Goal: Information Seeking & Learning: Learn about a topic

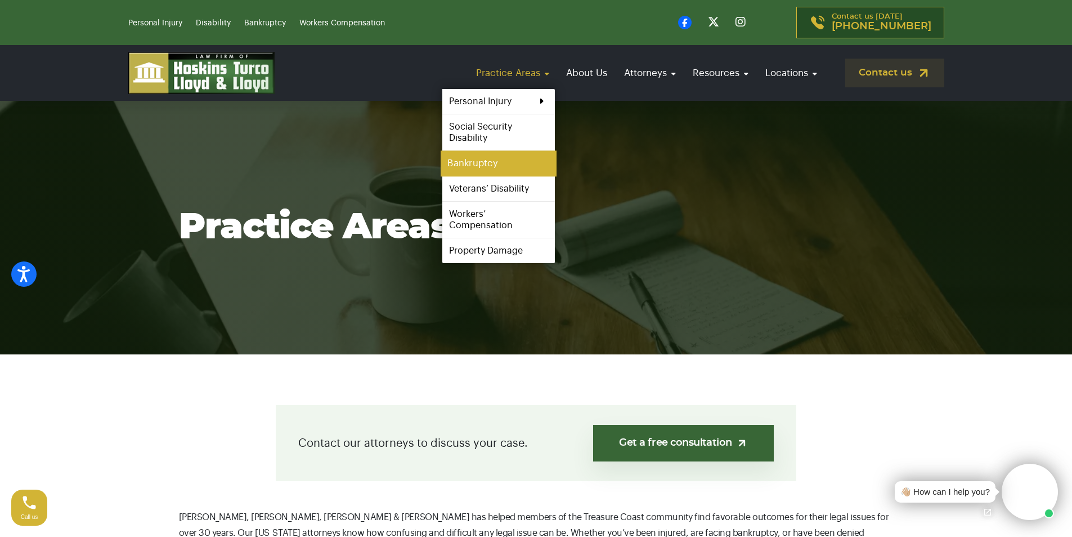
click at [479, 165] on link "Bankruptcy" at bounding box center [499, 163] width 116 height 25
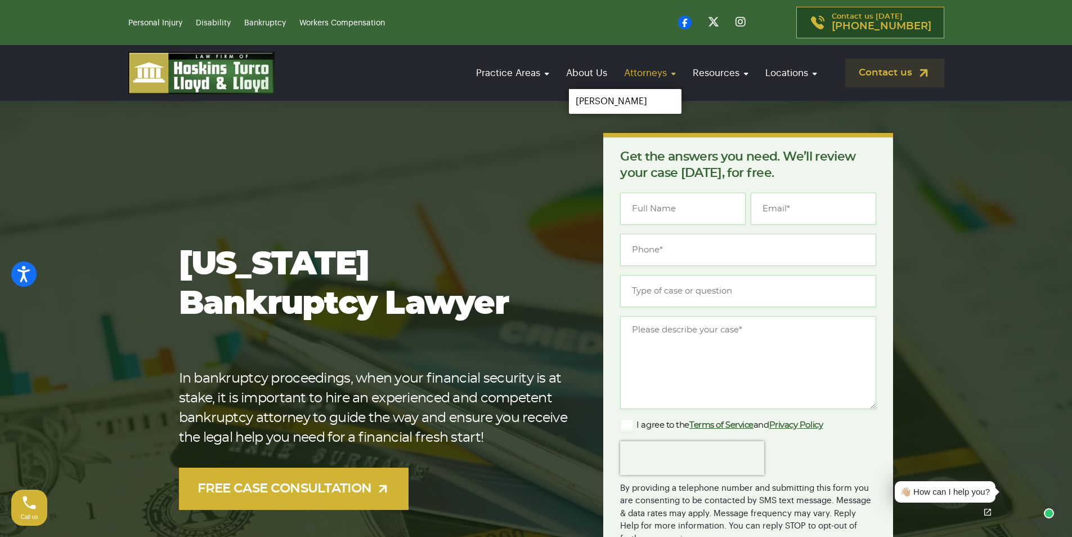
click at [663, 71] on link "Attorneys" at bounding box center [650, 73] width 63 height 32
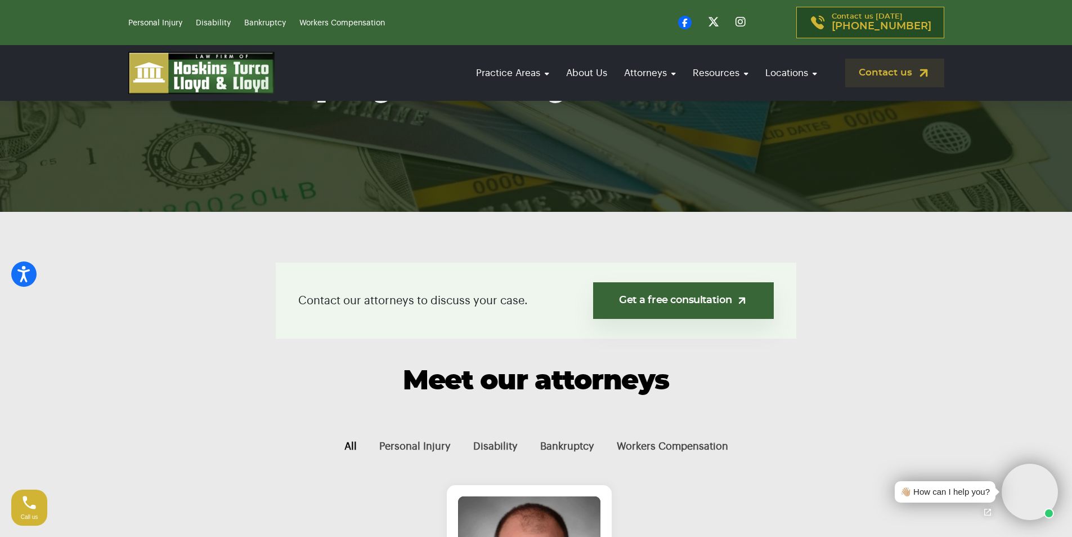
scroll to position [92, 0]
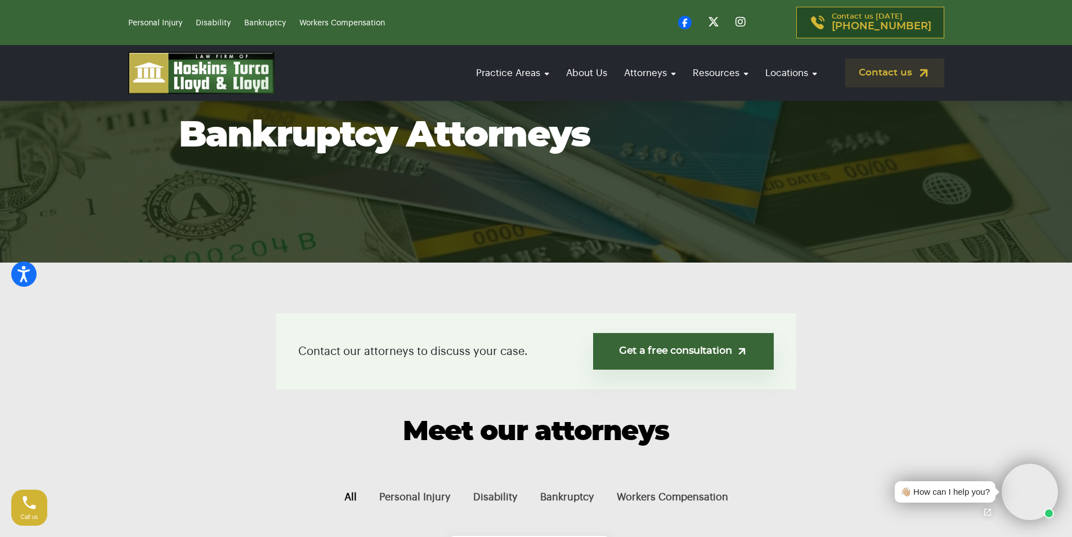
click at [356, 499] on button "All" at bounding box center [350, 497] width 35 height 38
click at [560, 499] on button "Bankruptcy" at bounding box center [567, 497] width 77 height 38
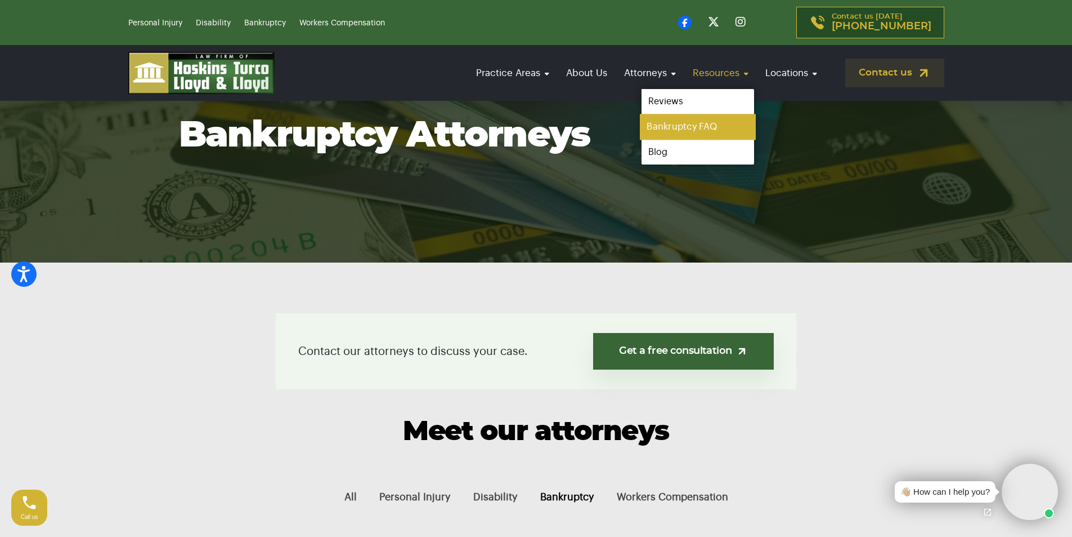
click at [678, 127] on link "Bankruptcy FAQ" at bounding box center [698, 126] width 116 height 25
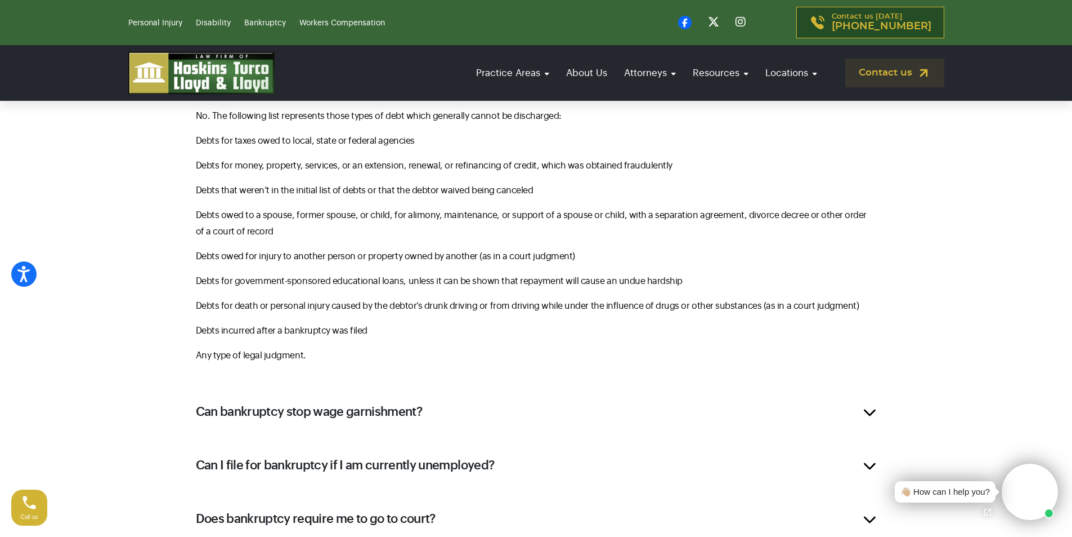
scroll to position [676, 0]
click at [419, 415] on h2 "Can bankruptcy stop wage garnishment?" at bounding box center [309, 410] width 227 height 17
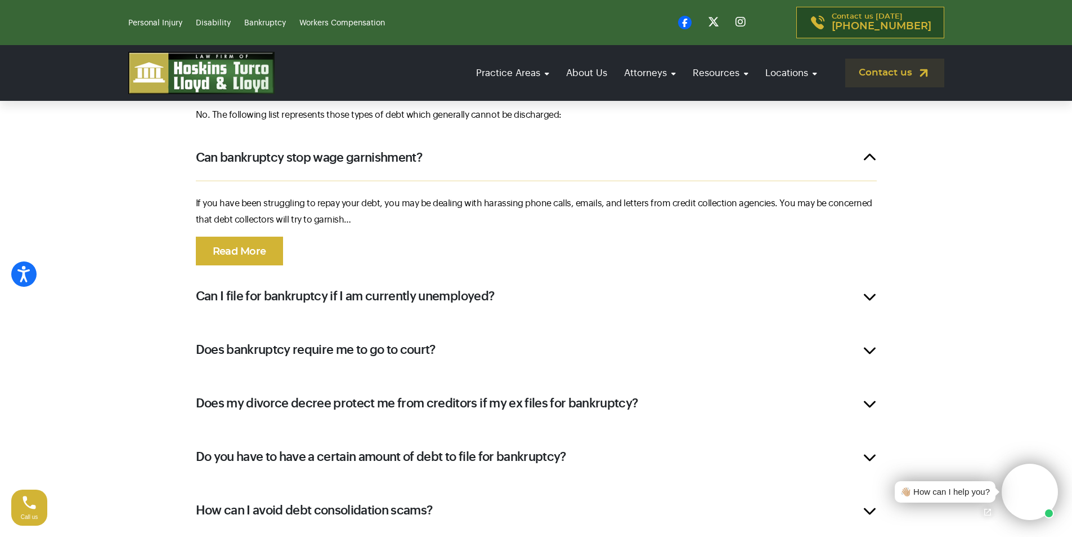
scroll to position [674, 0]
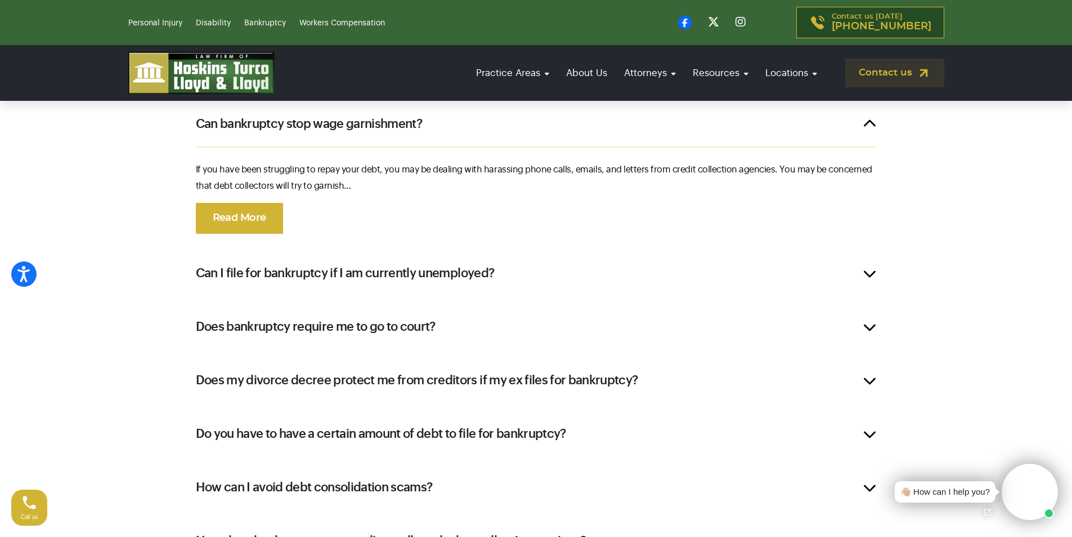
click at [330, 276] on h2 "Can I file for bankruptcy if I am currently unemployed?" at bounding box center [345, 273] width 299 height 17
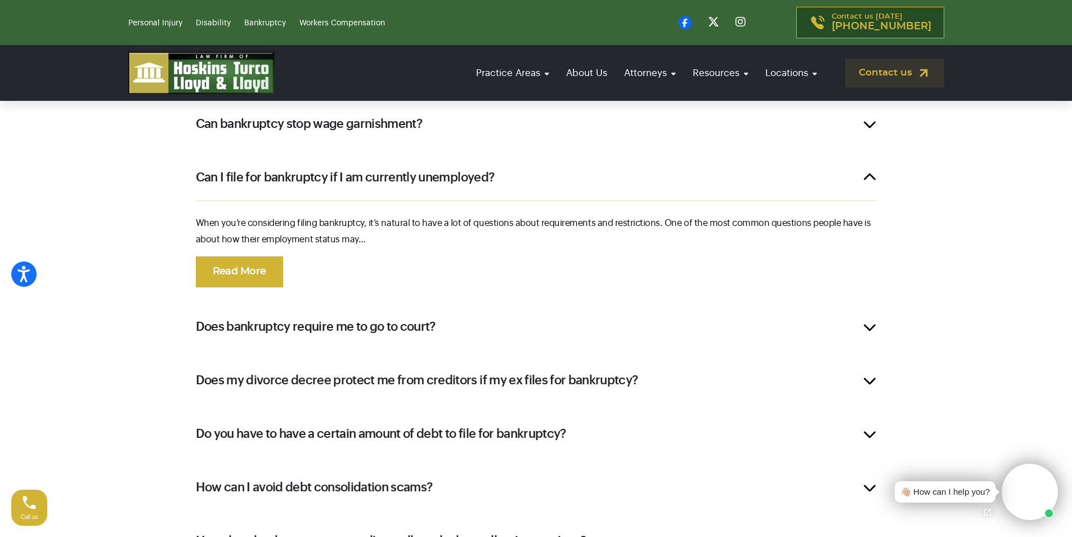
click at [349, 327] on h2 "Does bankruptcy require me to go to court?" at bounding box center [316, 326] width 240 height 17
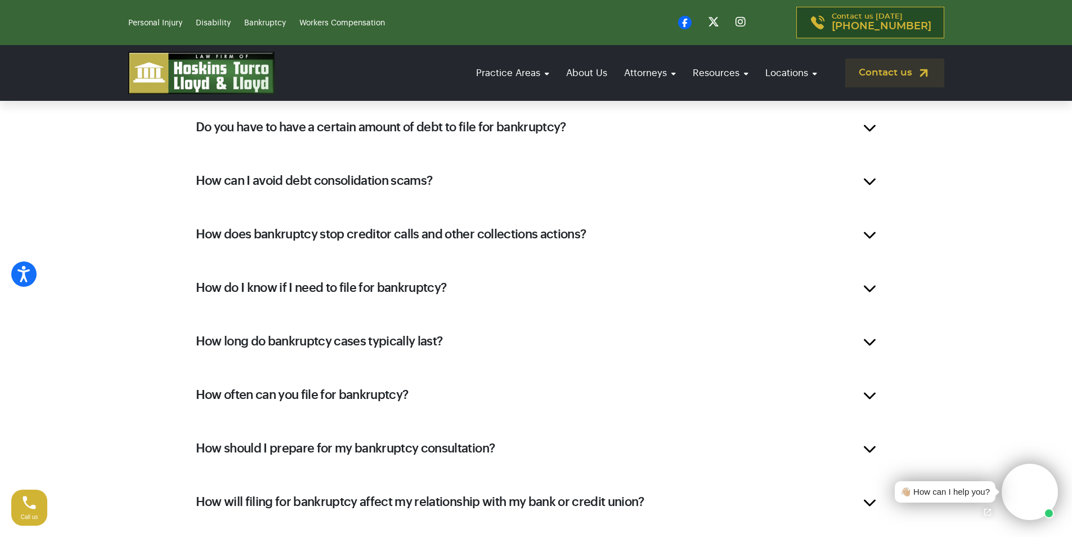
scroll to position [1012, 0]
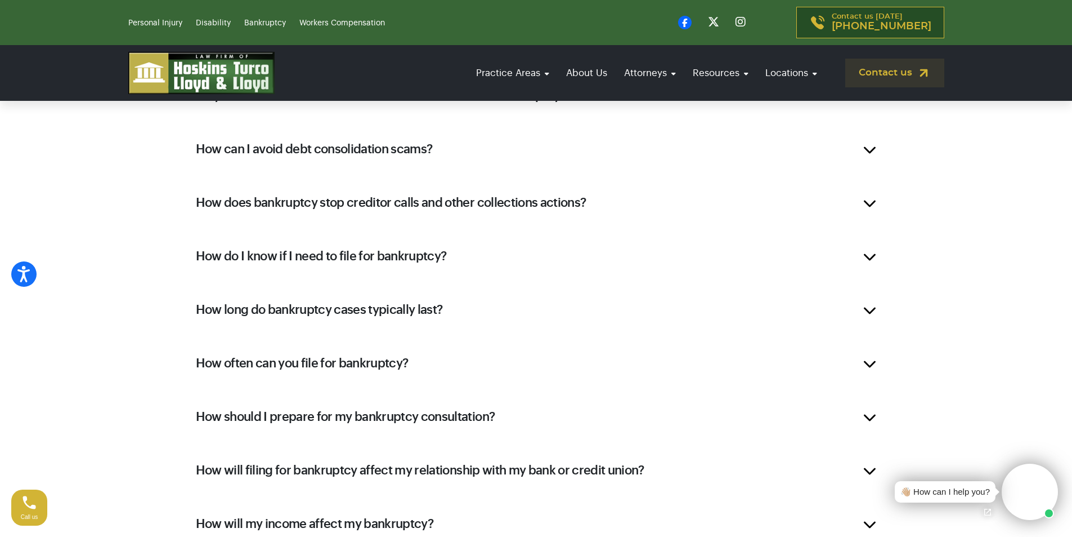
click at [355, 313] on h2 "How long do bankruptcy cases typically last?" at bounding box center [319, 309] width 247 height 17
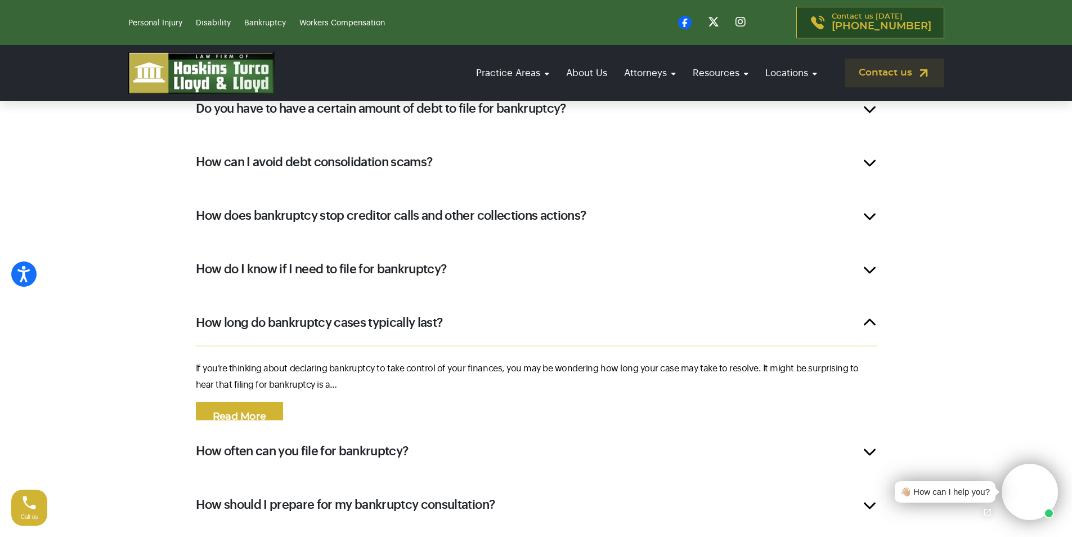
scroll to position [917, 0]
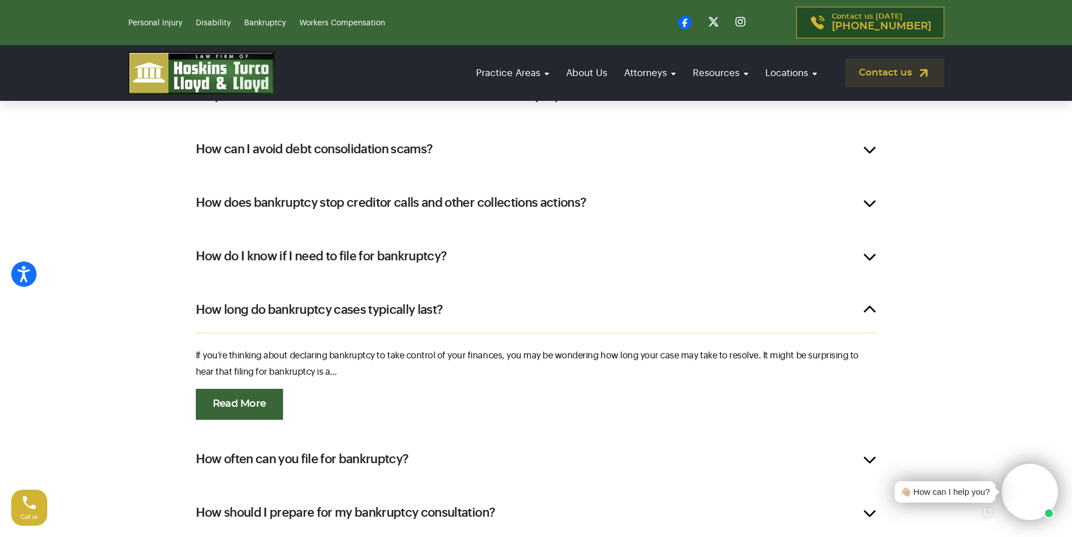
click at [251, 397] on link "Read More" at bounding box center [239, 403] width 87 height 31
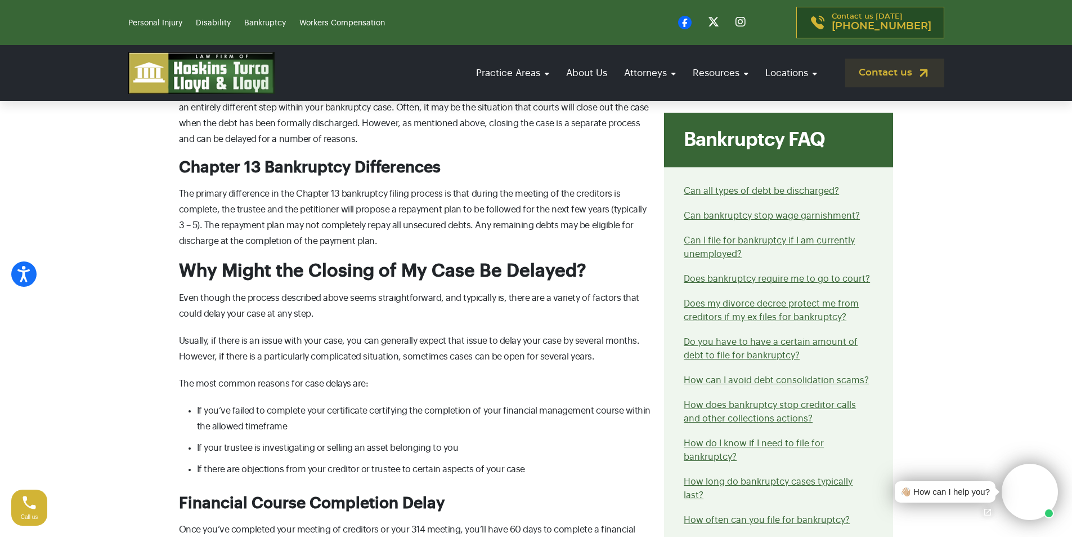
scroll to position [1239, 0]
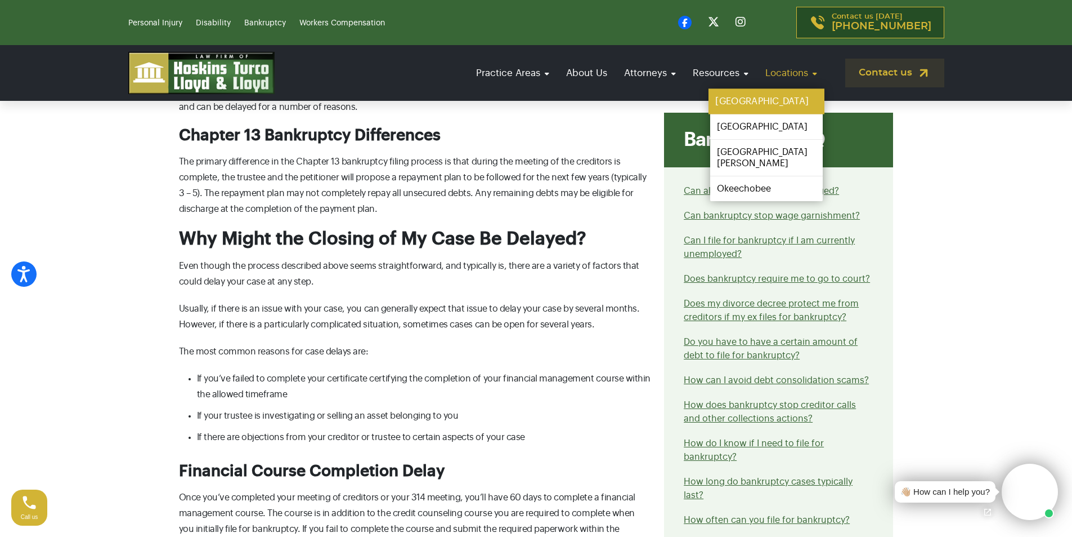
click at [764, 102] on link "[GEOGRAPHIC_DATA]" at bounding box center [767, 101] width 116 height 25
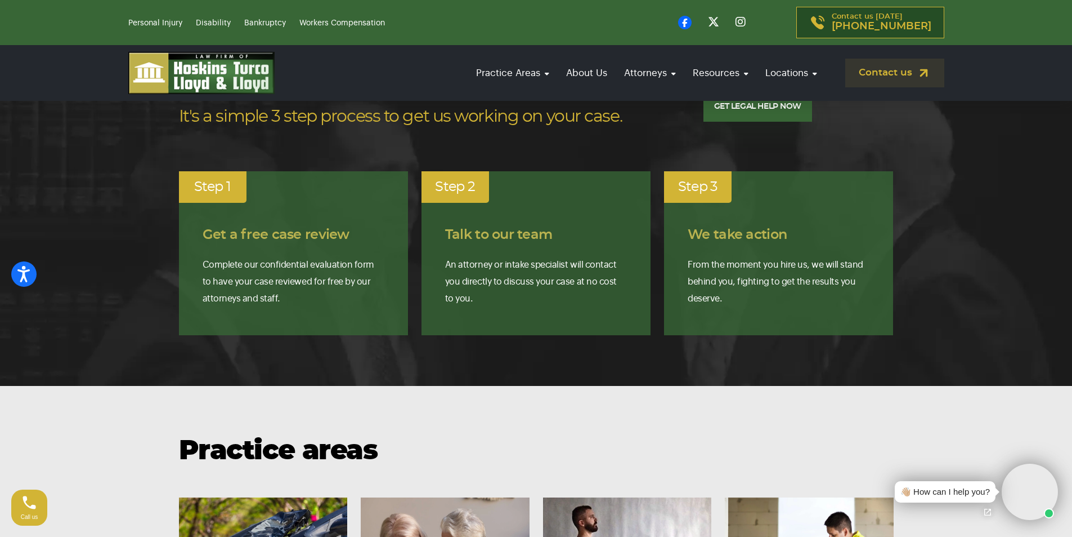
scroll to position [4044, 0]
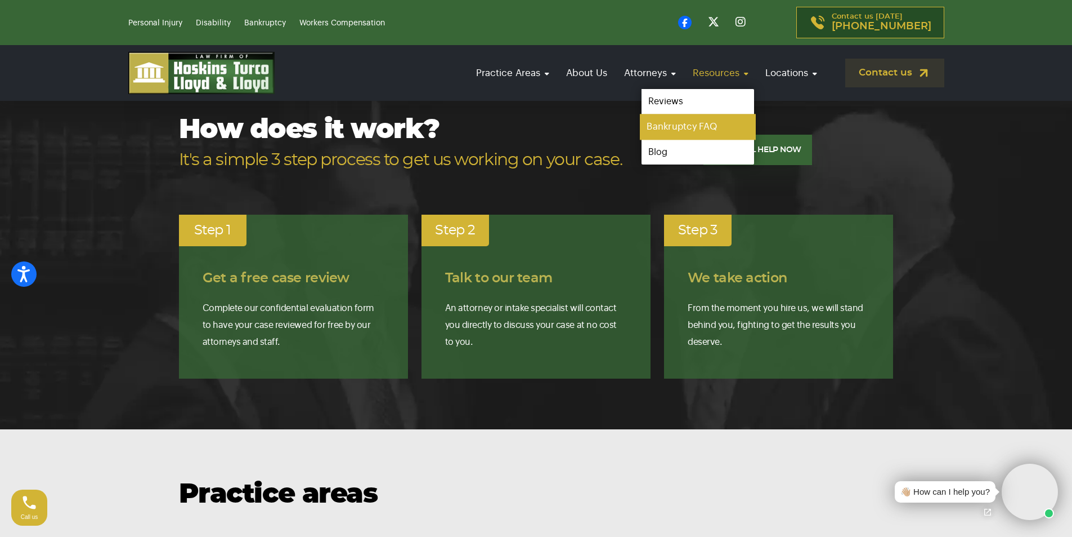
click at [717, 127] on link "Bankruptcy FAQ" at bounding box center [698, 126] width 116 height 25
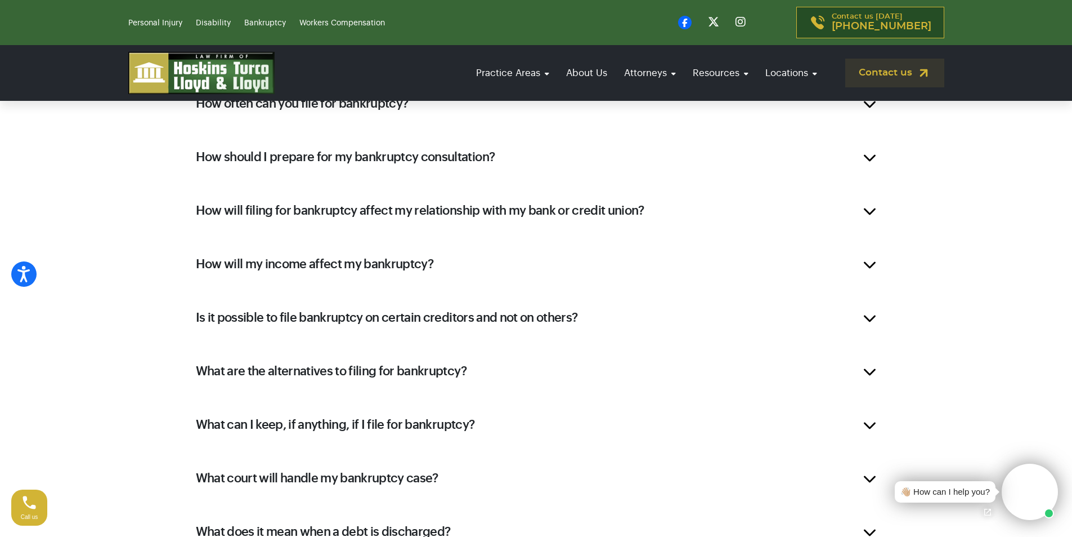
scroll to position [1520, 0]
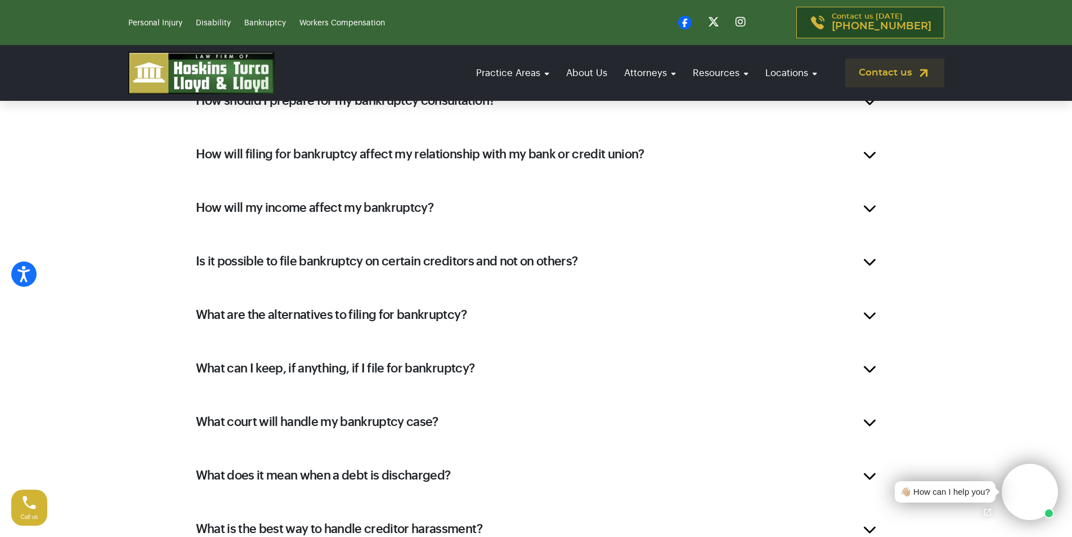
click at [274, 154] on h2 "How will filing for bankruptcy affect my relationship with my bank or credit un…" at bounding box center [420, 154] width 449 height 17
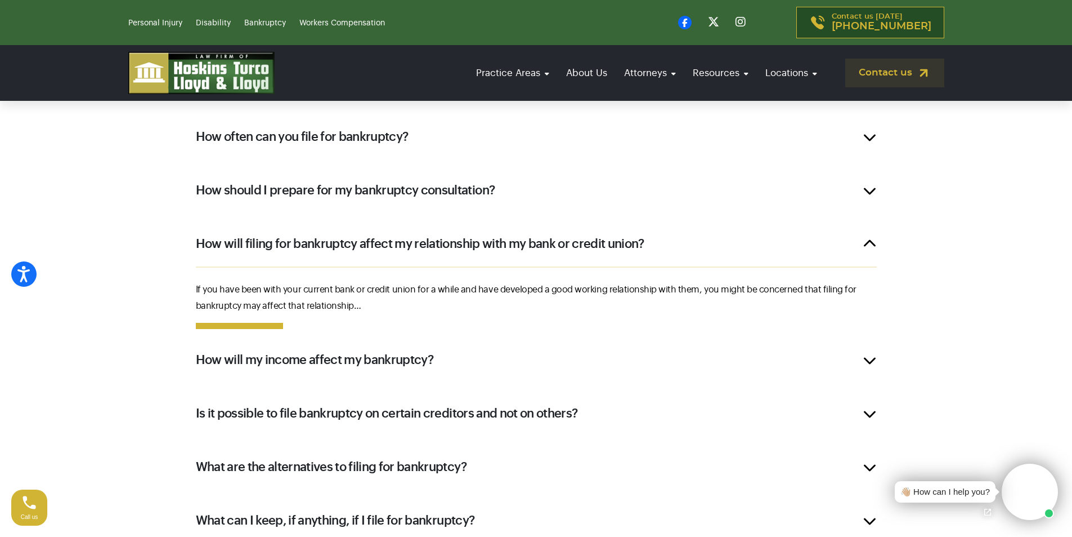
scroll to position [1232, 0]
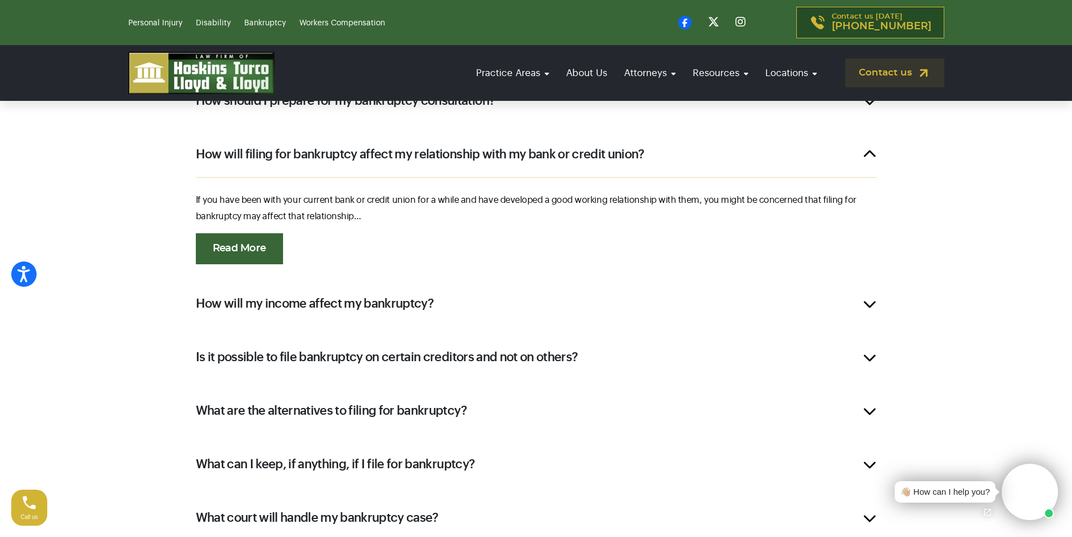
click at [232, 253] on link "Read More" at bounding box center [239, 248] width 87 height 31
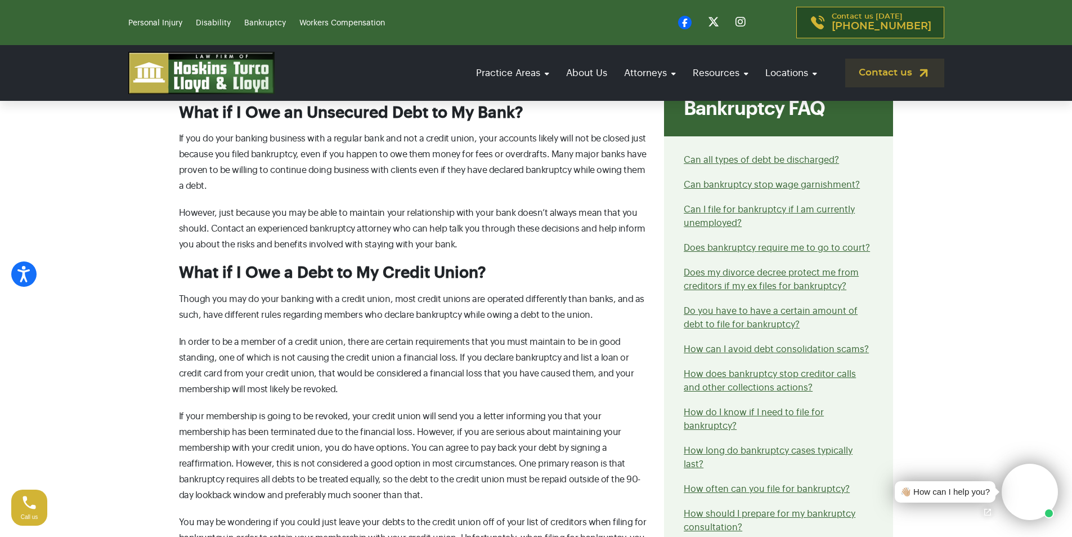
scroll to position [957, 0]
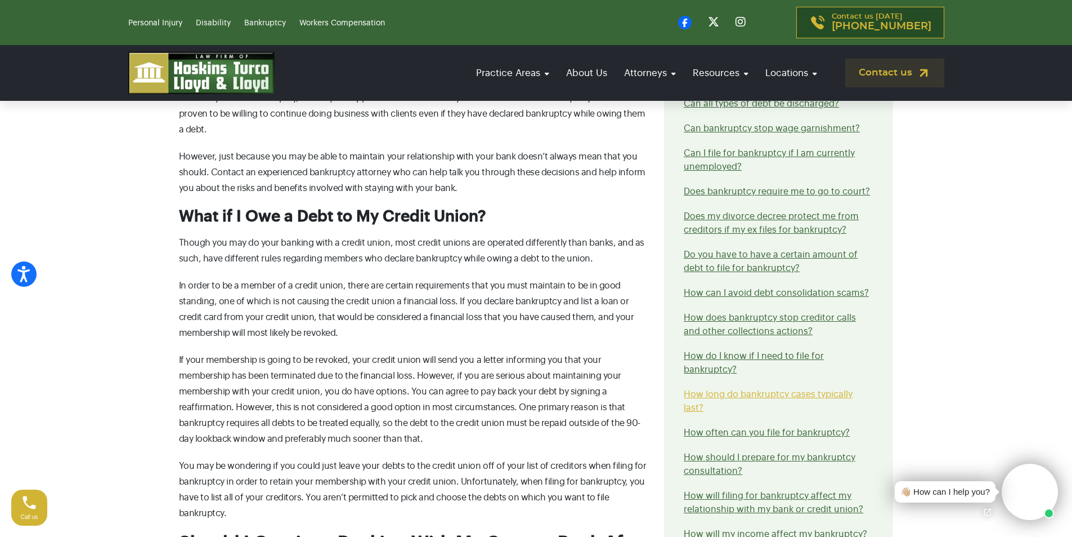
click at [765, 390] on link "How long do bankruptcy cases typically last?" at bounding box center [768, 401] width 169 height 23
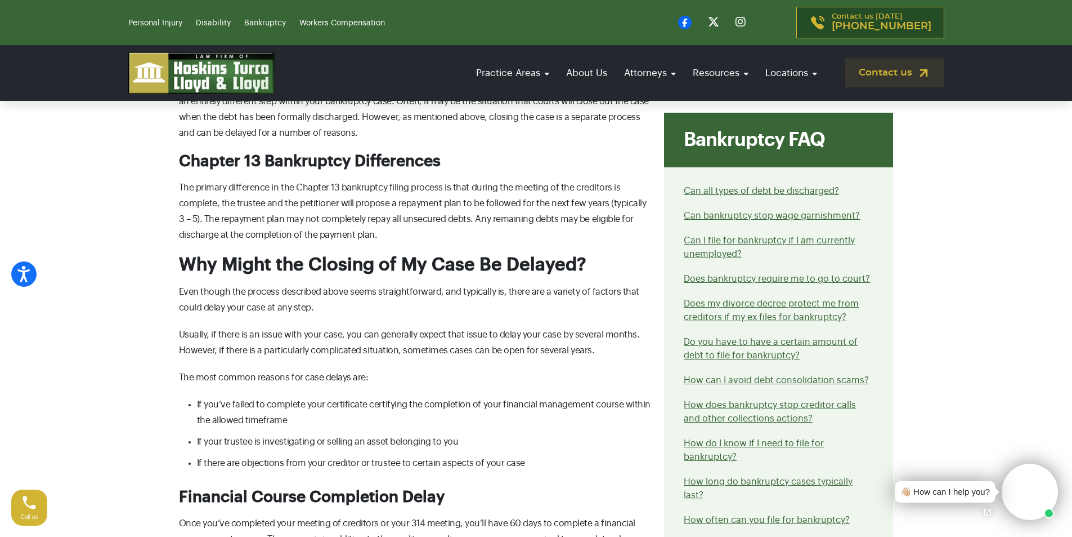
scroll to position [1182, 0]
